Goal: Task Accomplishment & Management: Use online tool/utility

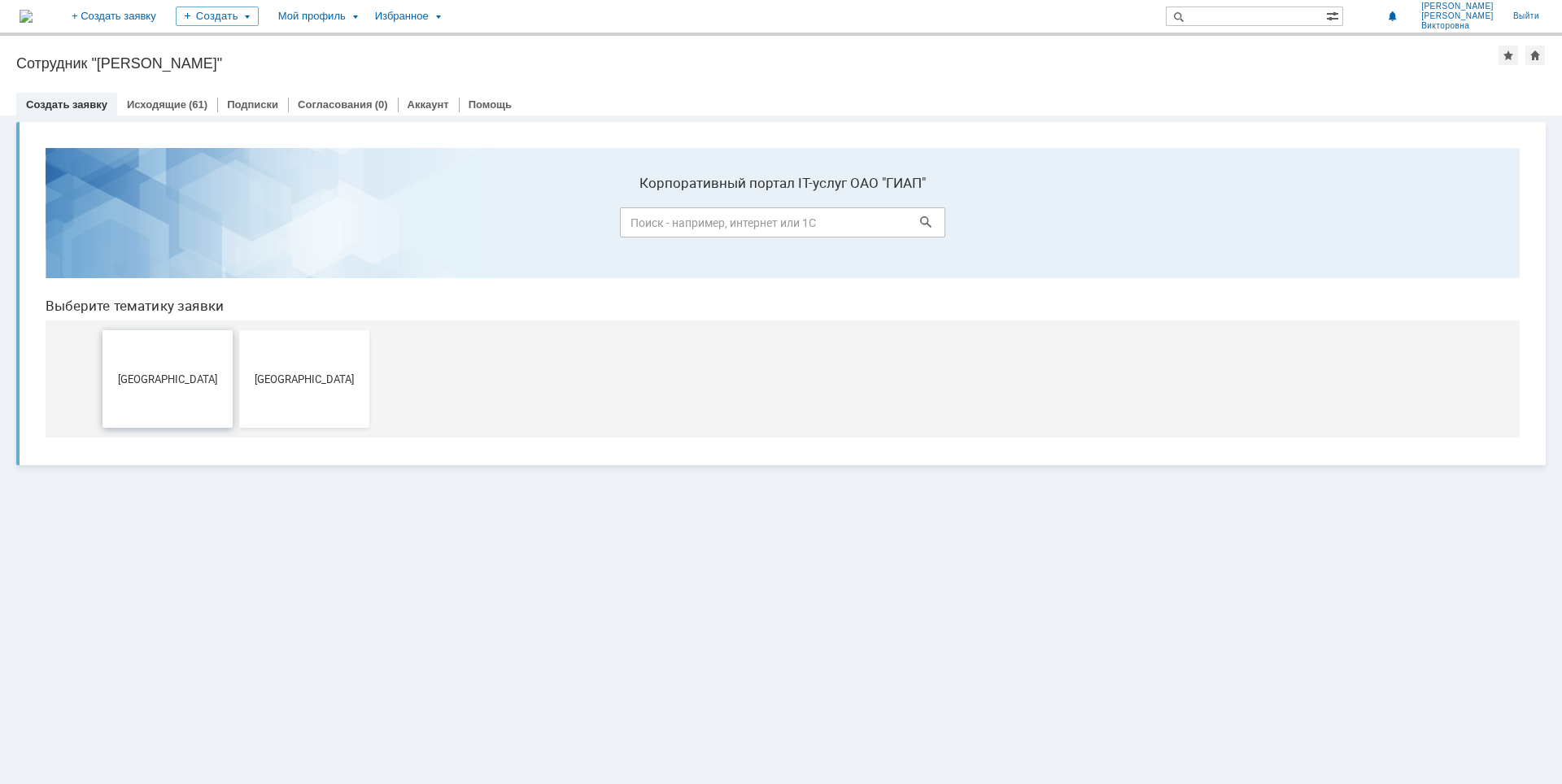
click at [208, 378] on span "[GEOGRAPHIC_DATA]" at bounding box center [168, 378] width 120 height 12
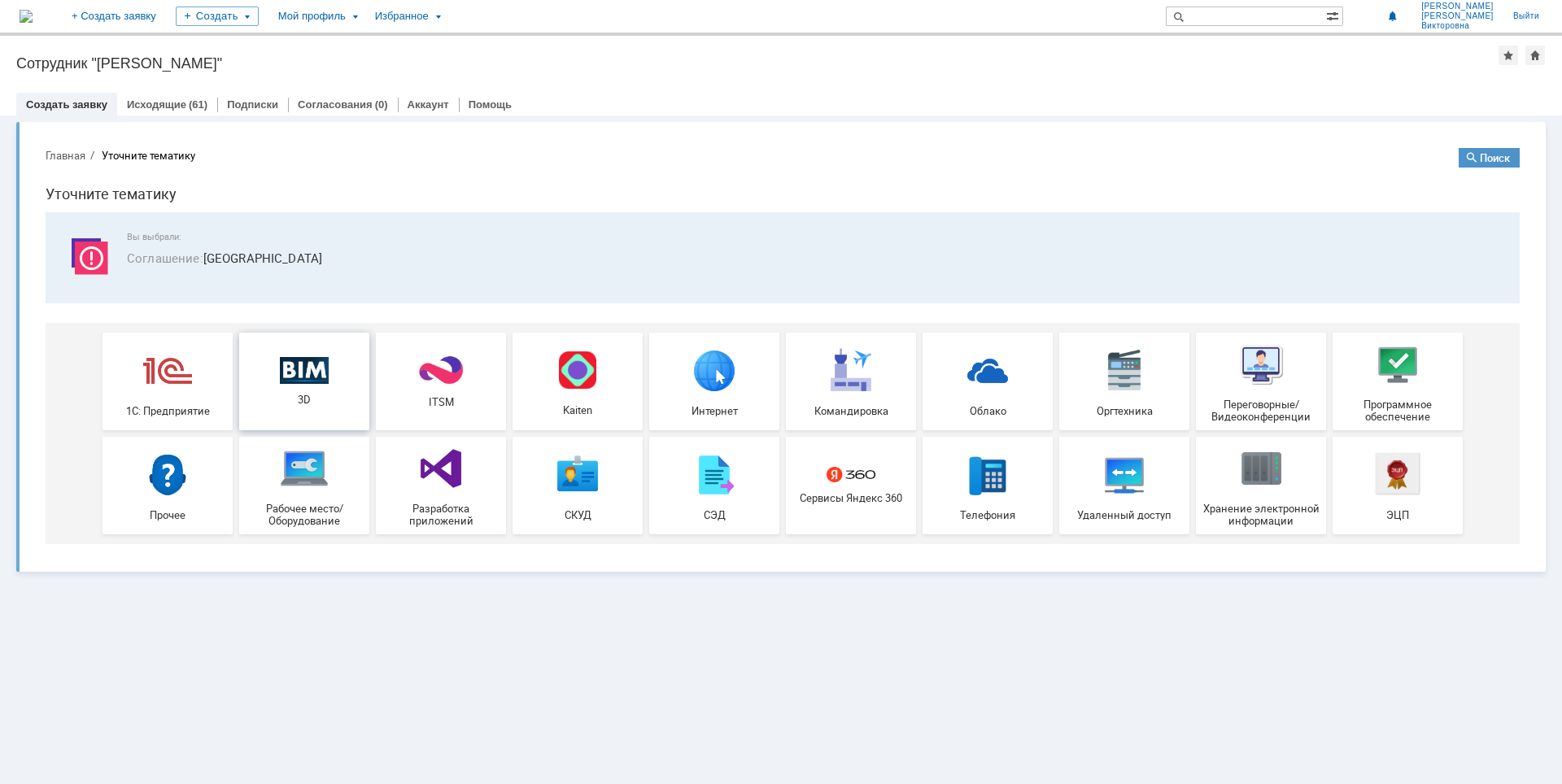
click at [279, 386] on div "3D" at bounding box center [305, 380] width 120 height 50
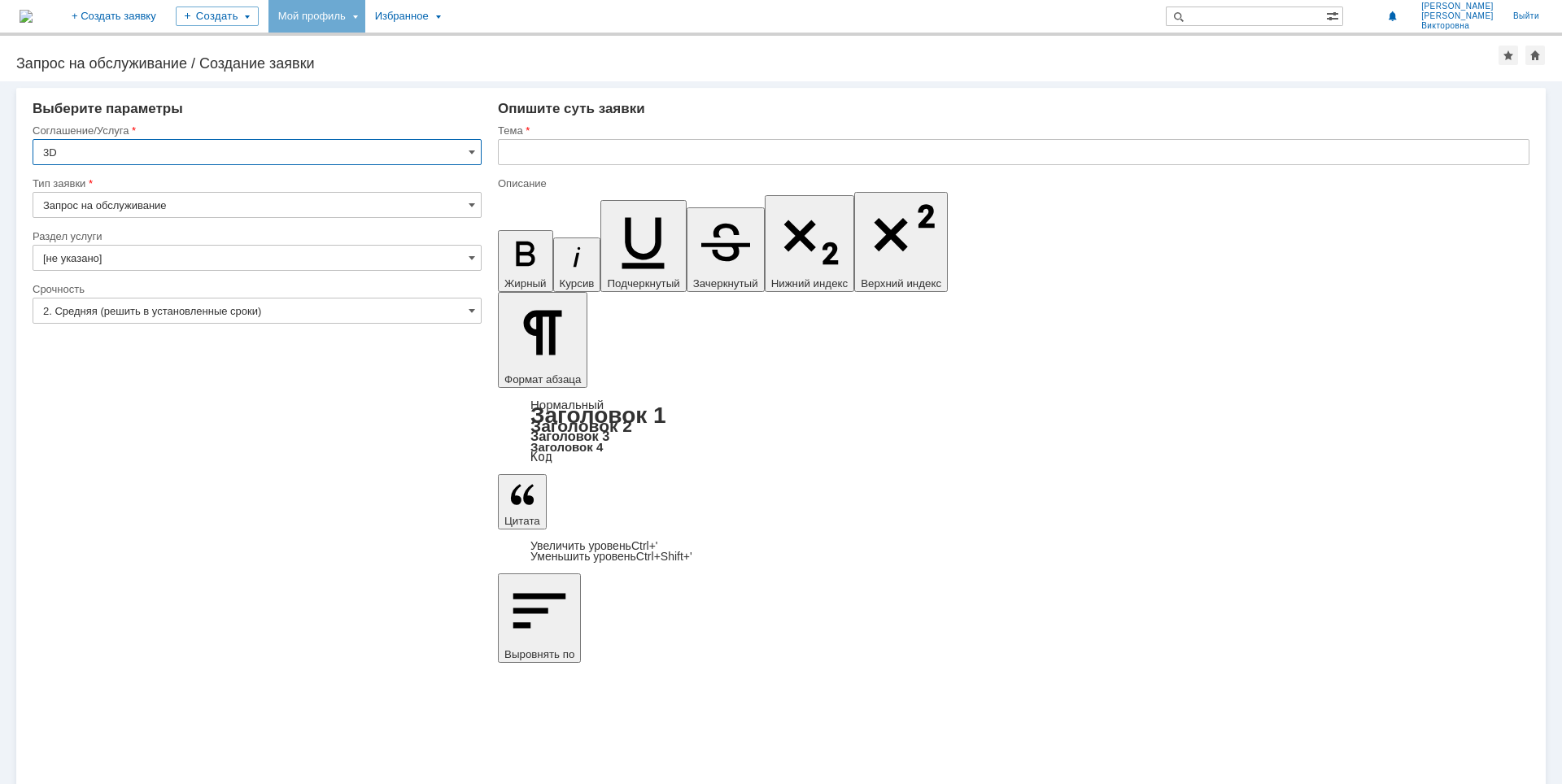
click at [366, 16] on div "Мой профиль" at bounding box center [317, 16] width 97 height 32
click at [485, 72] on link "Мои заявки" at bounding box center [463, 75] width 124 height 19
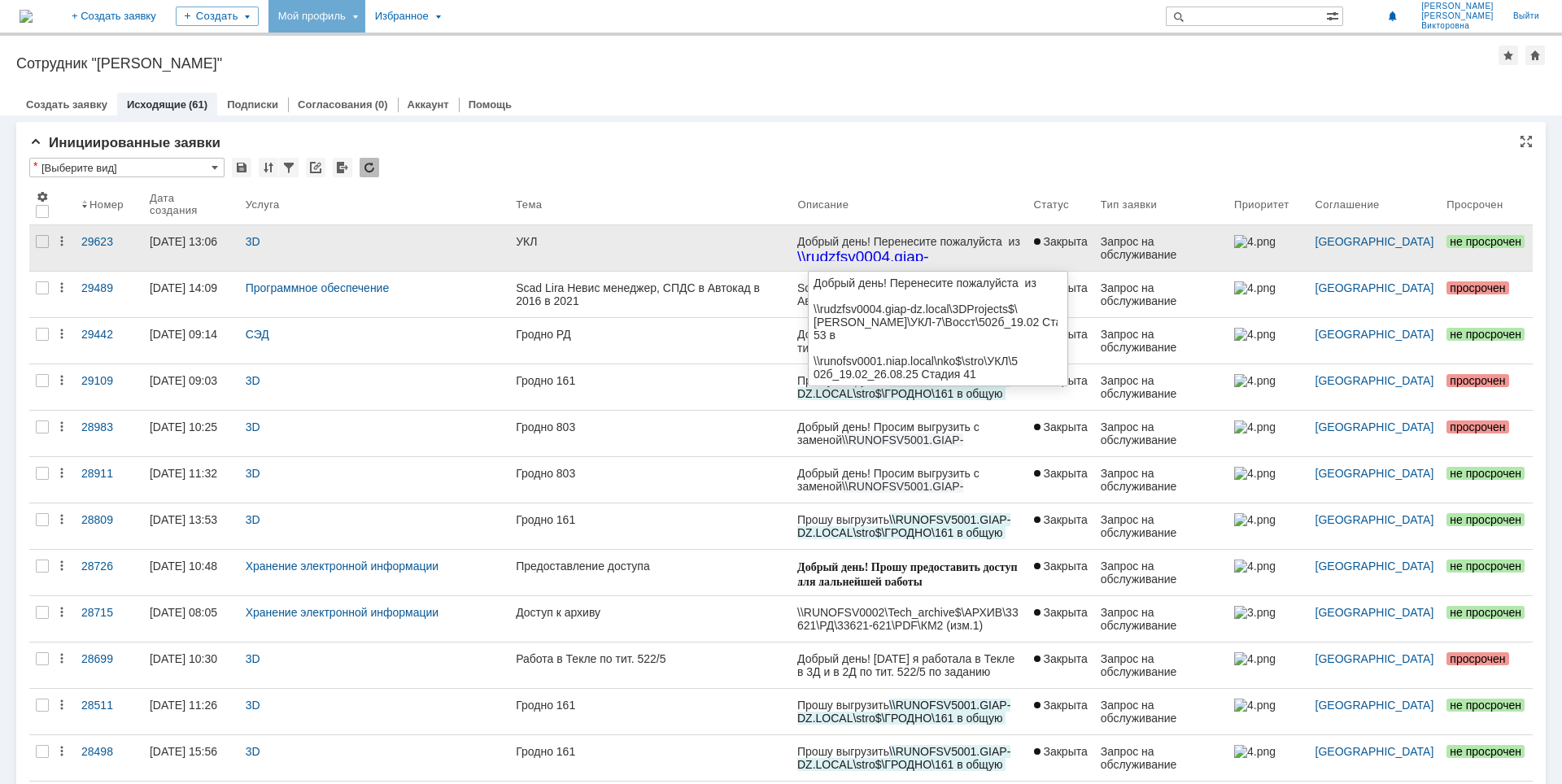
click at [878, 244] on div "Добрый день! Перенесите пожалуйста из" at bounding box center [908, 241] width 223 height 13
drag, startPoint x: 976, startPoint y: 257, endPoint x: 1007, endPoint y: 256, distance: 31.0
click at [976, 257] on p "\\rudzfsv0004.giap-dz.local\3DProjects$\TEKLA\ УКЛ -7\ Восст \502 б _19.02 Стад…" at bounding box center [908, 290] width 223 height 85
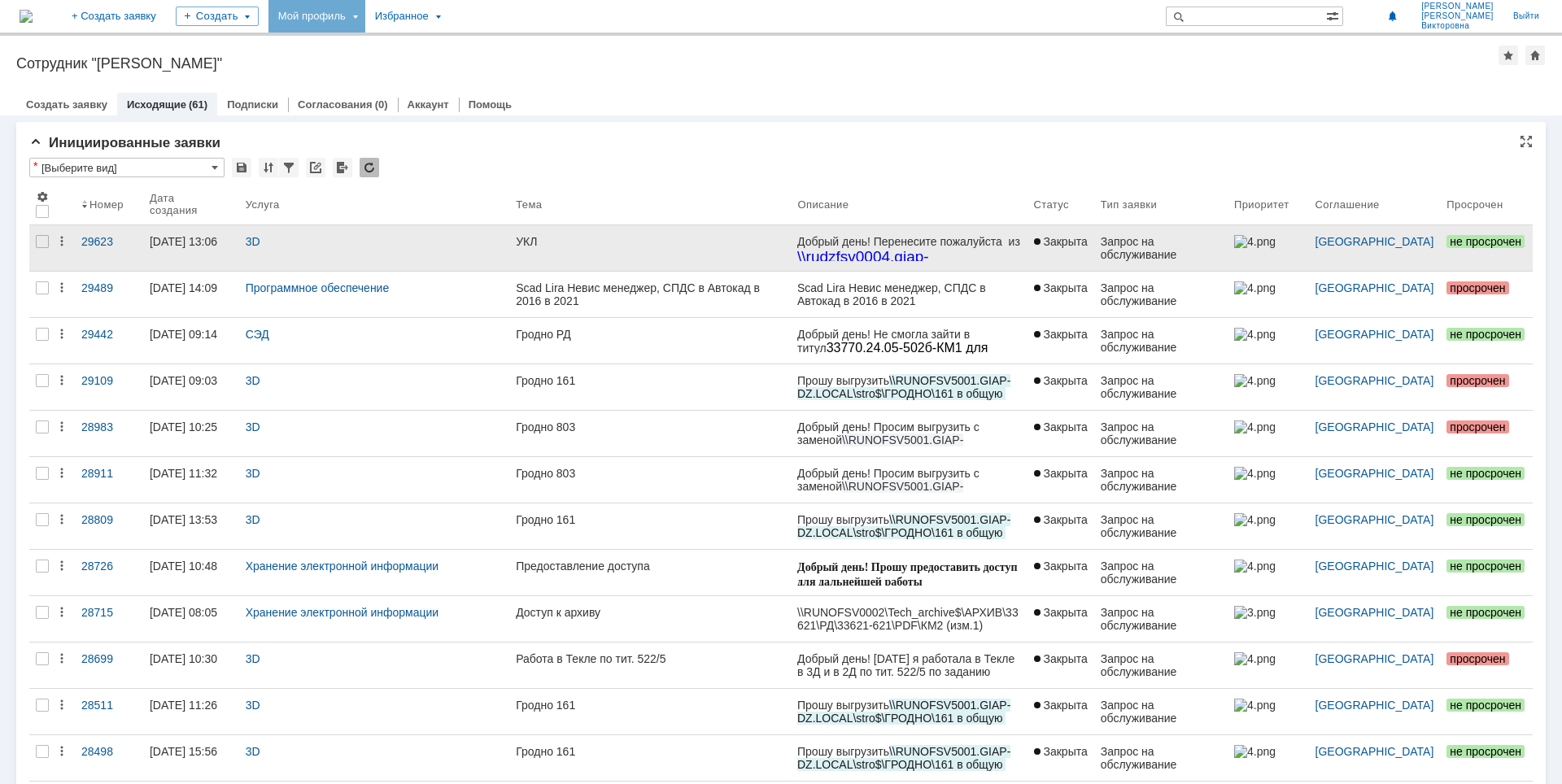
click at [1146, 253] on div "Запрос на обслуживание" at bounding box center [1161, 248] width 120 height 26
